Goal: Information Seeking & Learning: Check status

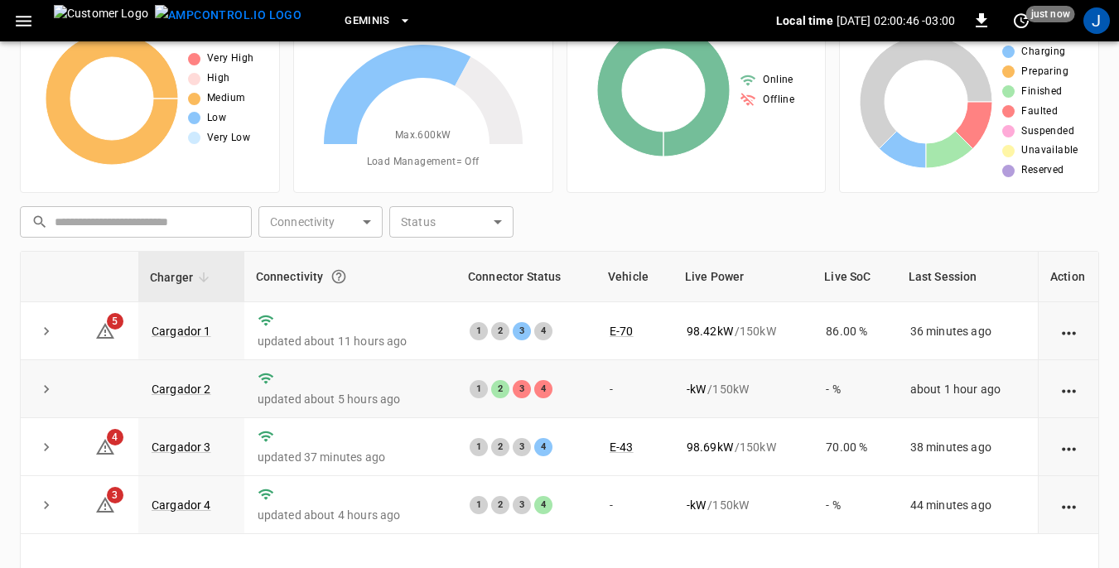
scroll to position [58, 0]
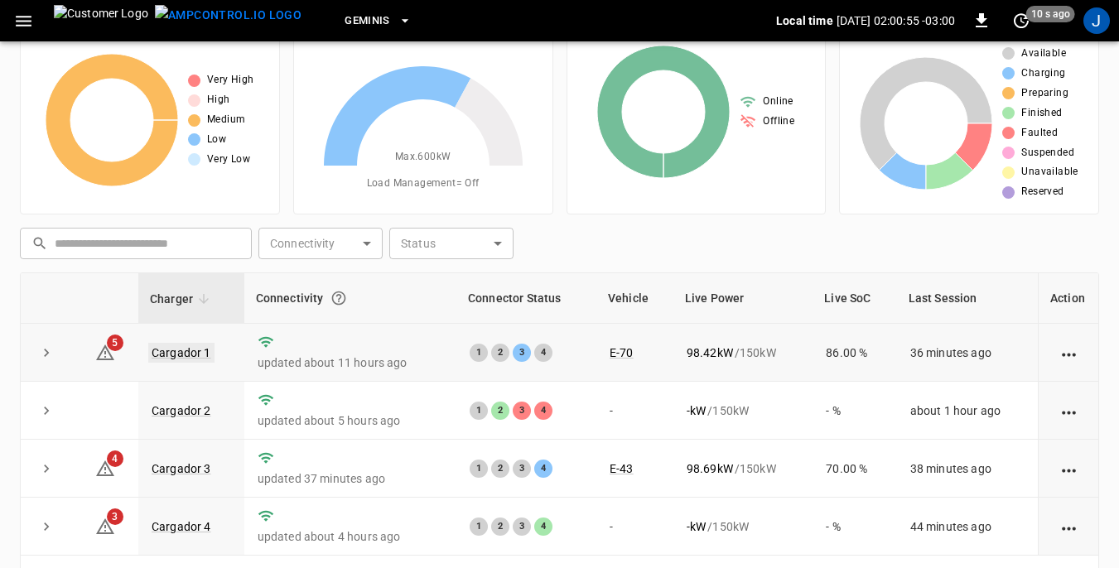
click at [191, 352] on link "Cargador 1" at bounding box center [181, 353] width 66 height 20
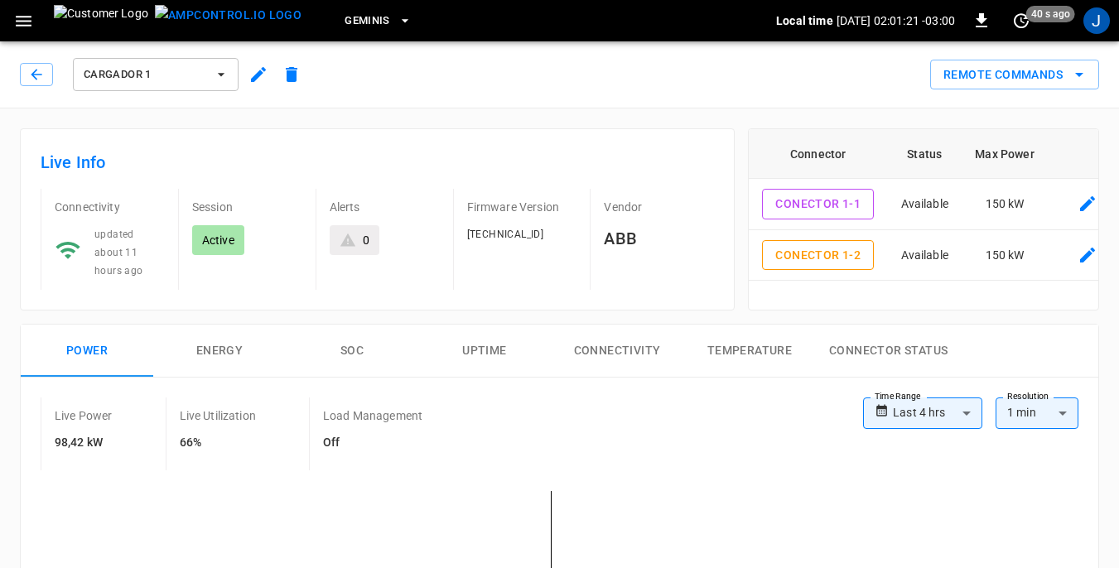
click at [19, 21] on icon "button" at bounding box center [24, 21] width 16 height 11
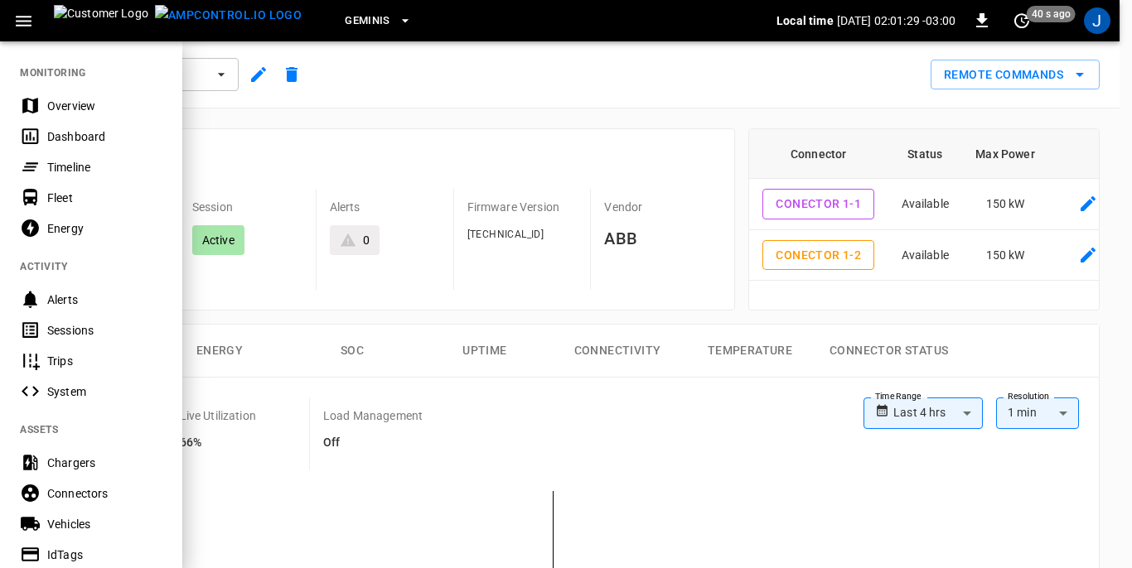
click at [73, 142] on div "Dashboard" at bounding box center [104, 136] width 115 height 17
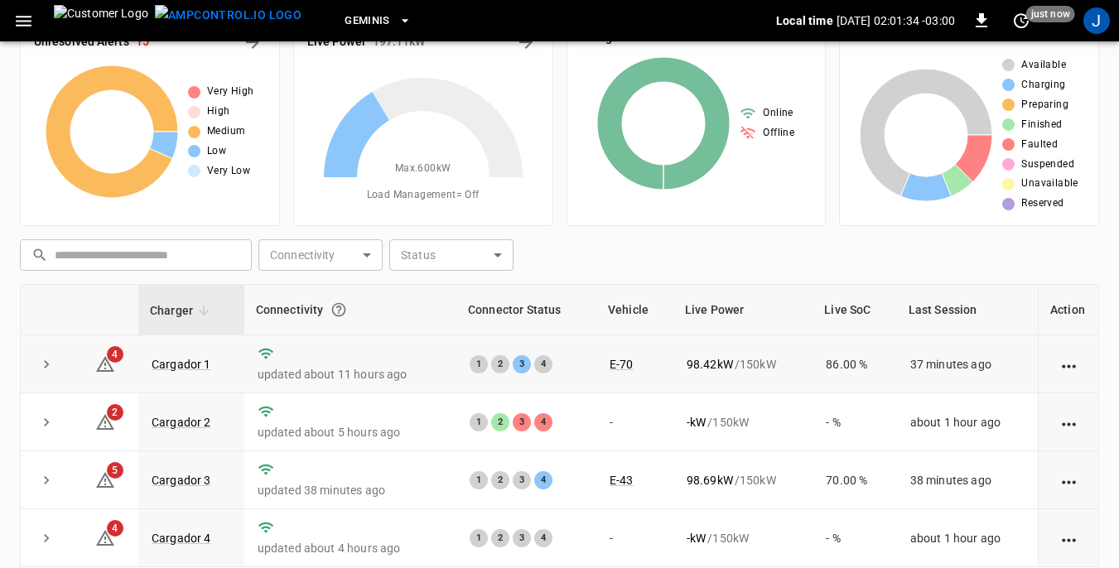
scroll to position [83, 0]
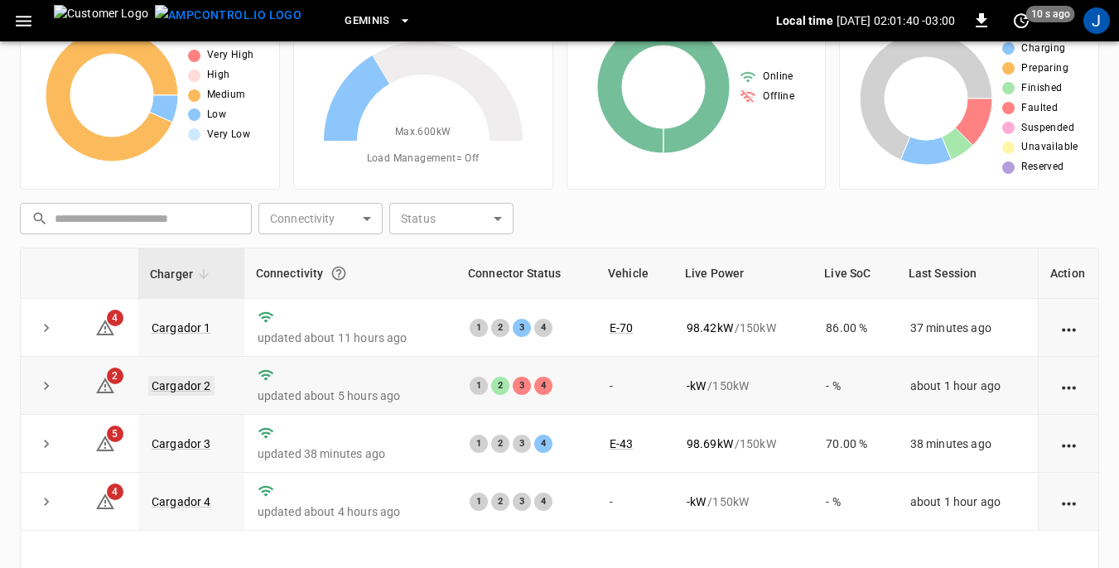
click at [175, 384] on link "Cargador 2" at bounding box center [181, 386] width 66 height 20
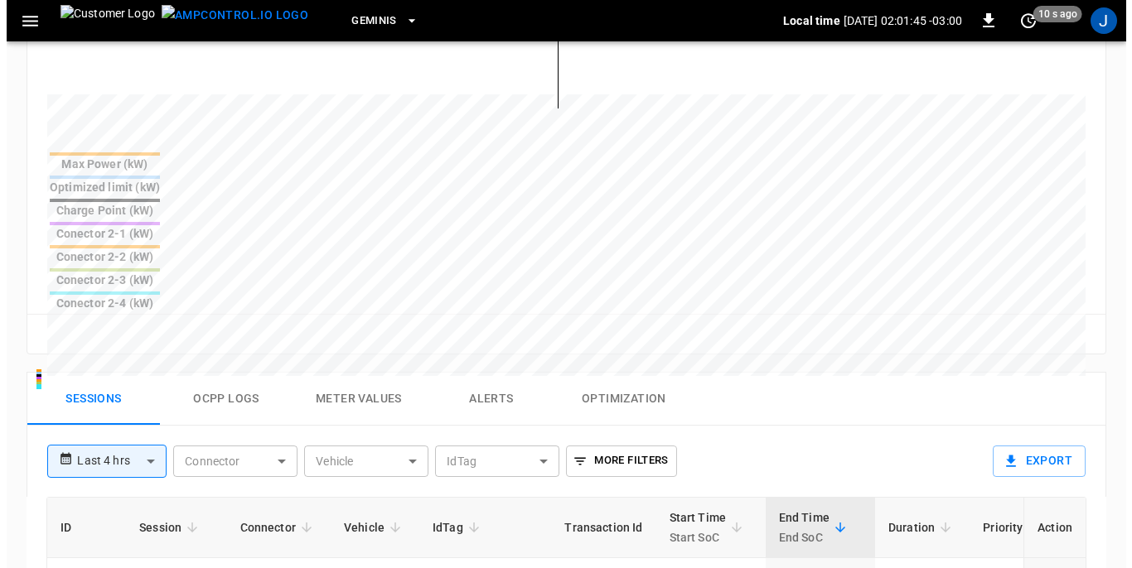
scroll to position [663, 0]
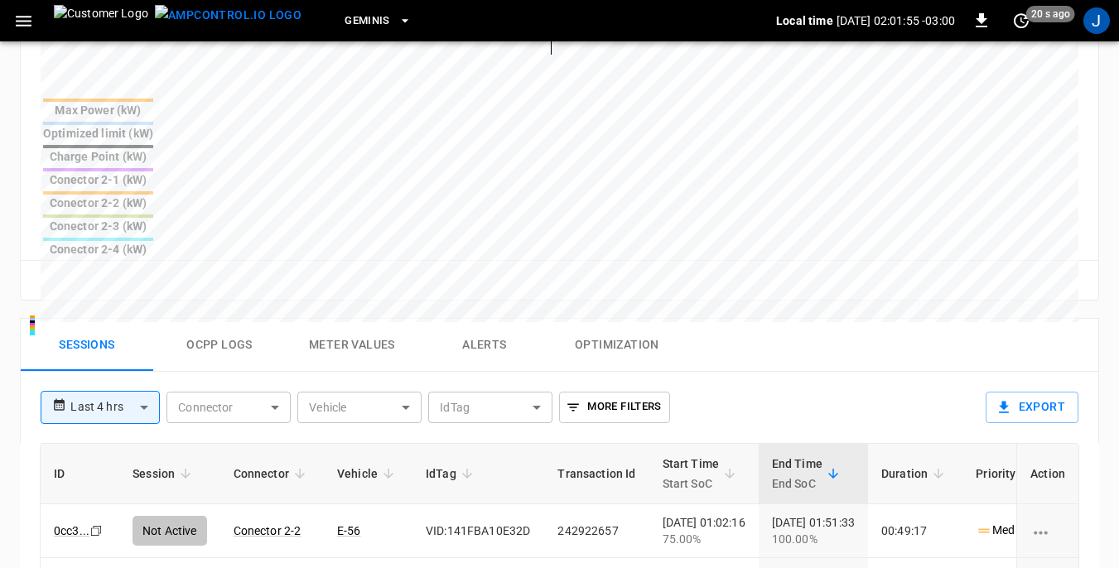
click at [21, 23] on icon "button" at bounding box center [23, 21] width 21 height 21
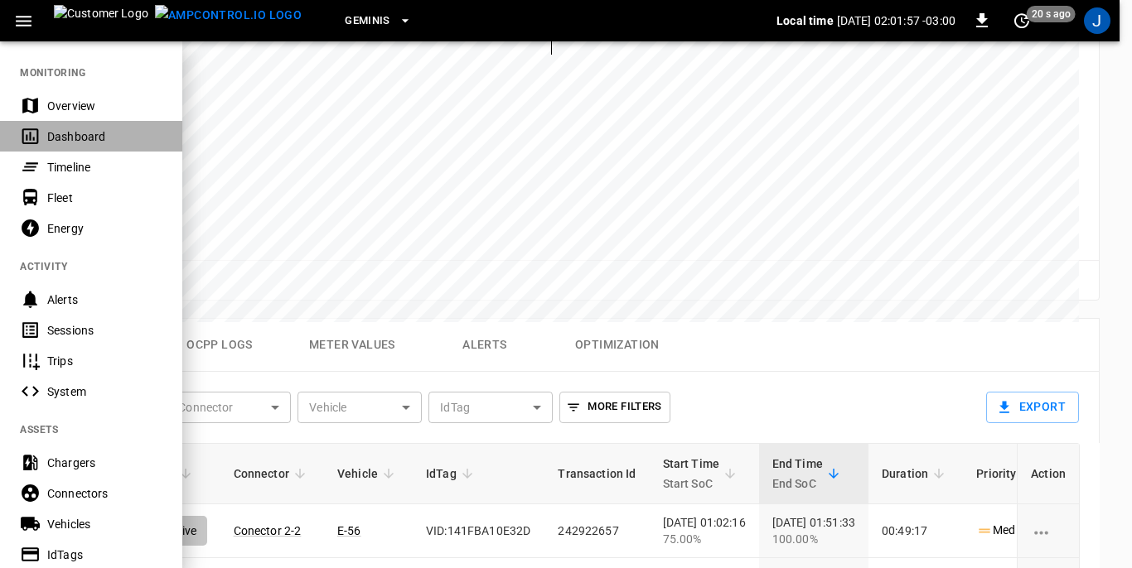
click at [63, 138] on div "Dashboard" at bounding box center [104, 136] width 115 height 17
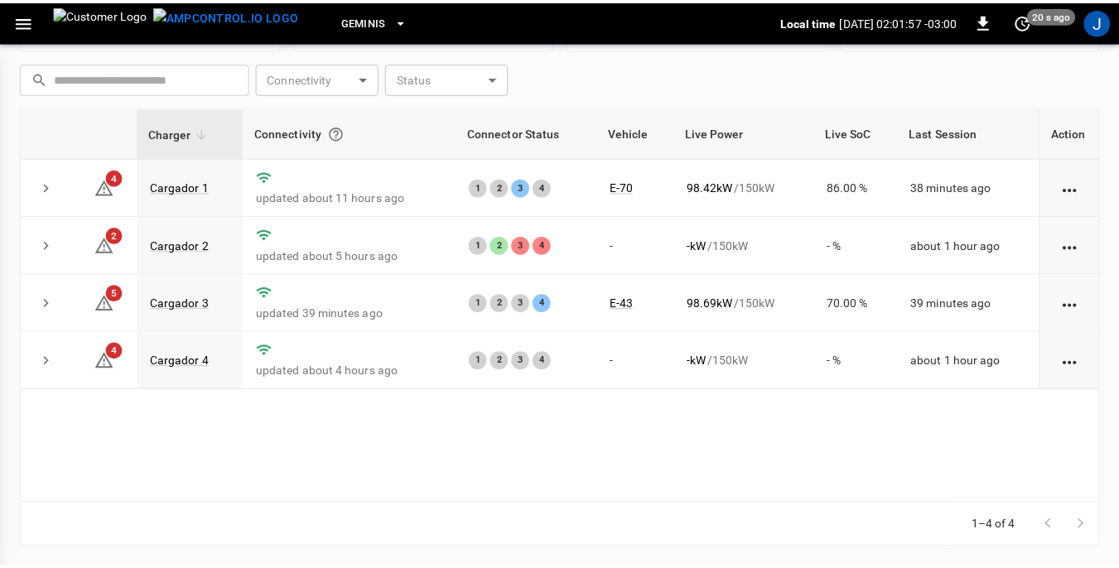
scroll to position [224, 0]
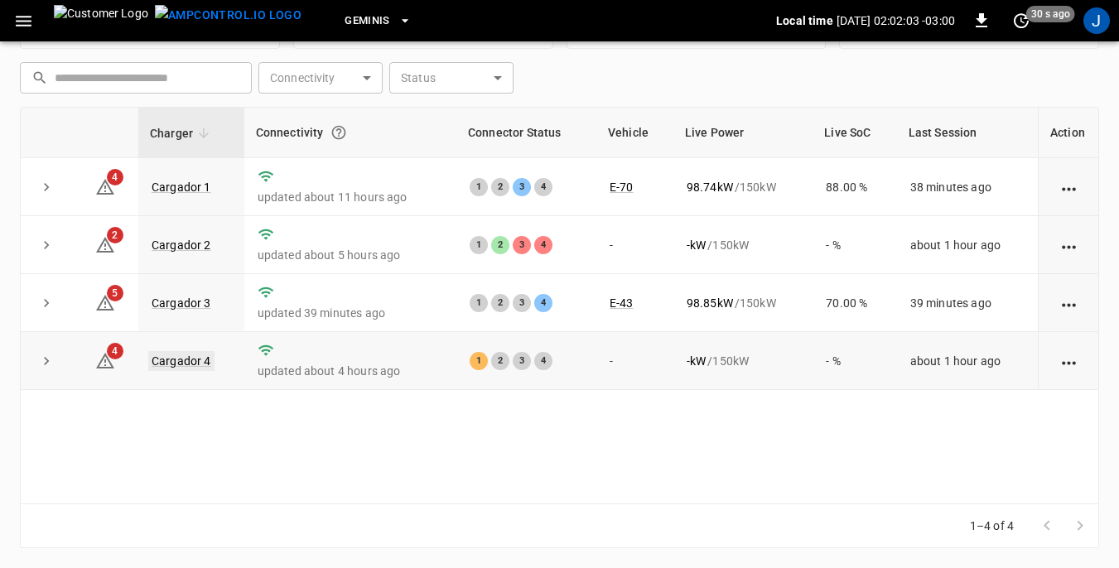
click at [174, 364] on link "Cargador 4" at bounding box center [181, 361] width 66 height 20
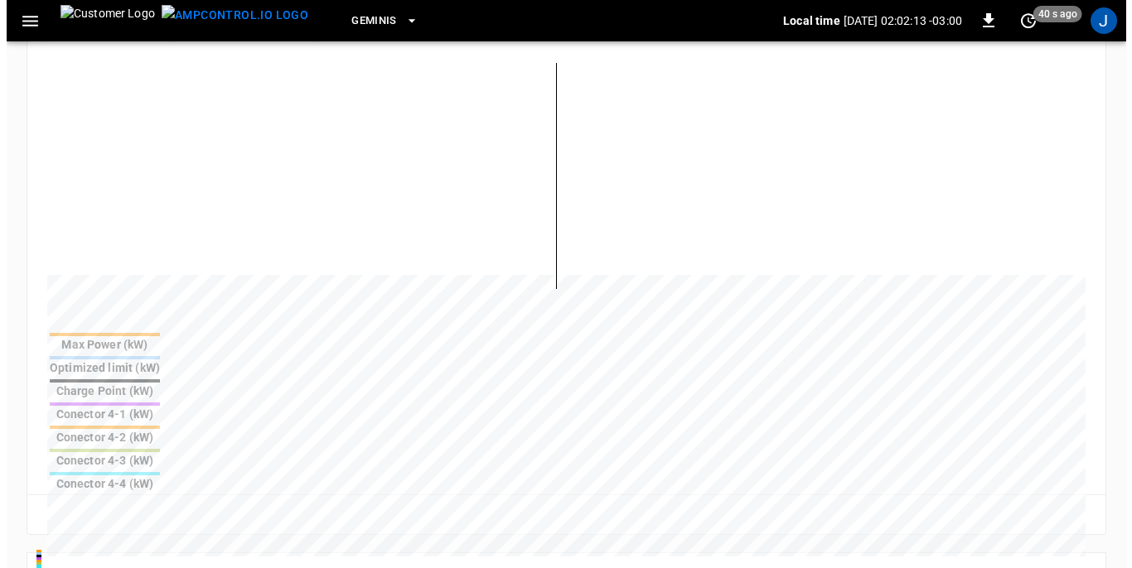
scroll to position [331, 0]
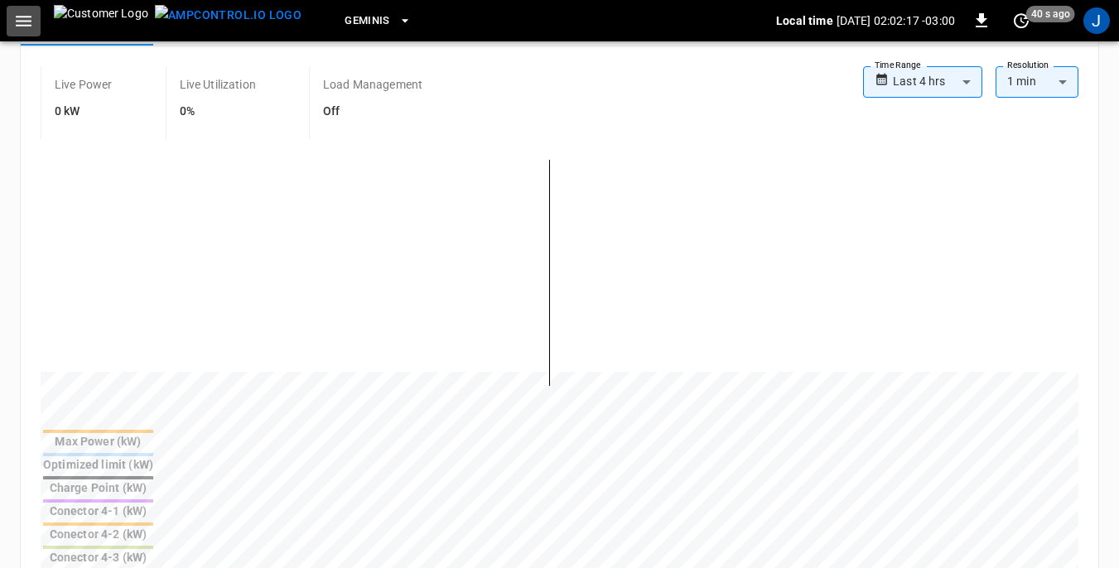
click at [19, 18] on icon "button" at bounding box center [23, 21] width 21 height 21
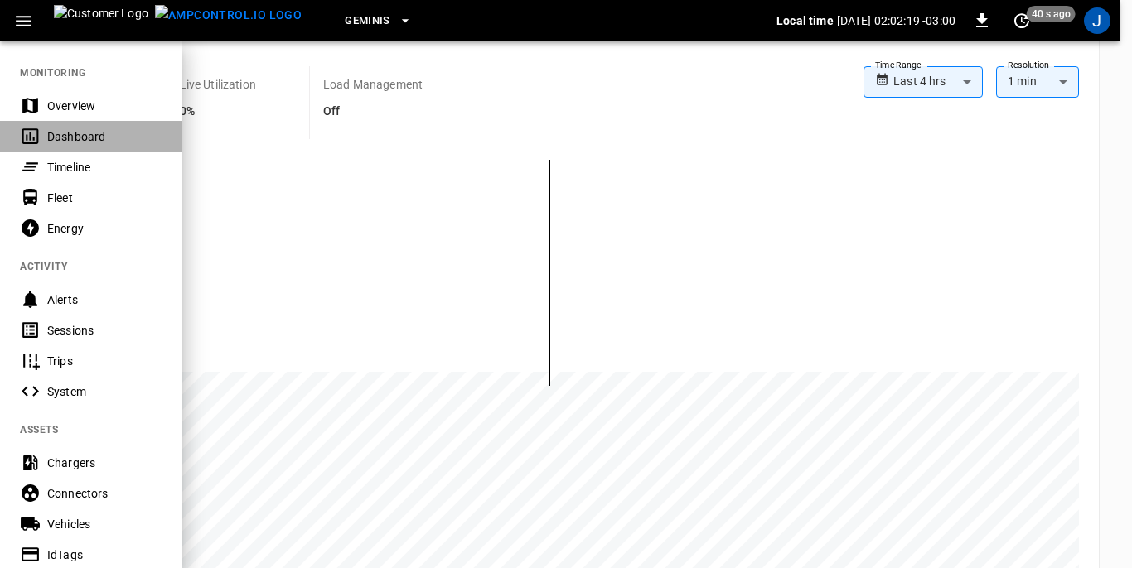
click at [70, 129] on div "Dashboard" at bounding box center [104, 136] width 115 height 17
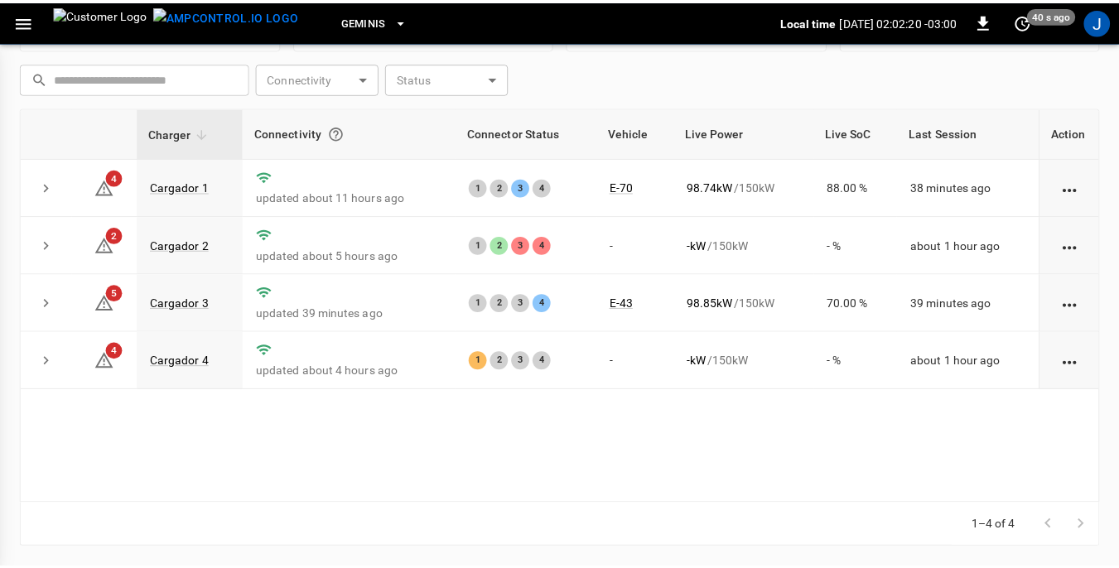
scroll to position [224, 0]
